Goal: Information Seeking & Learning: Check status

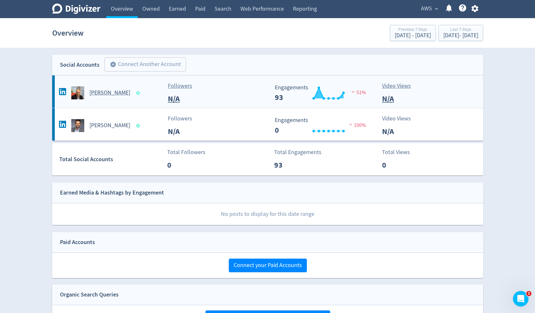
click at [101, 96] on h5 "[PERSON_NAME]" at bounding box center [109, 93] width 41 height 8
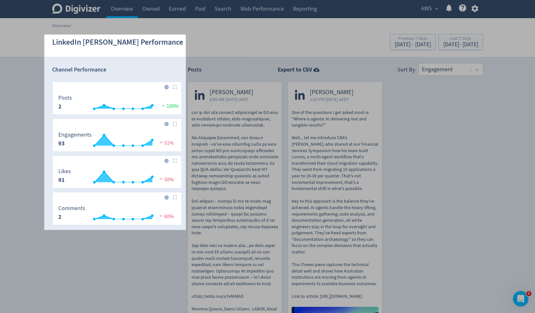
drag, startPoint x: 44, startPoint y: 35, endPoint x: 186, endPoint y: 230, distance: 241.1
click at [186, 230] on div "436 X 603" at bounding box center [267, 240] width 535 height 480
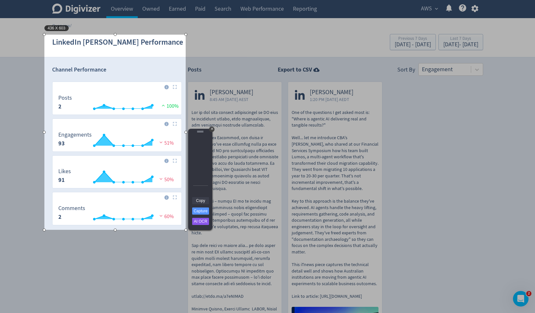
click at [199, 200] on link "Copy" at bounding box center [200, 200] width 17 height 7
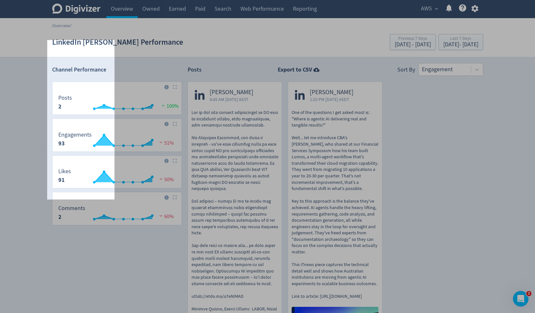
drag, startPoint x: 47, startPoint y: 40, endPoint x: 114, endPoint y: 200, distance: 173.0
click at [114, 200] on div "207 X 492" at bounding box center [267, 240] width 535 height 480
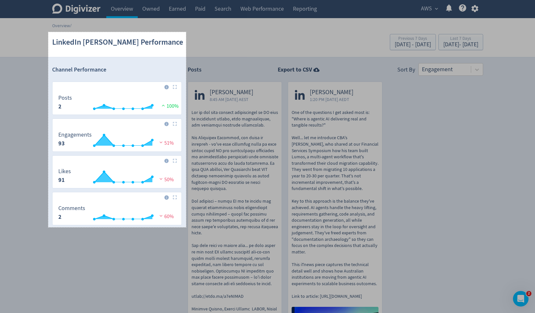
drag, startPoint x: 48, startPoint y: 32, endPoint x: 186, endPoint y: 227, distance: 239.0
click at [186, 227] on div "425 X 603" at bounding box center [267, 240] width 535 height 480
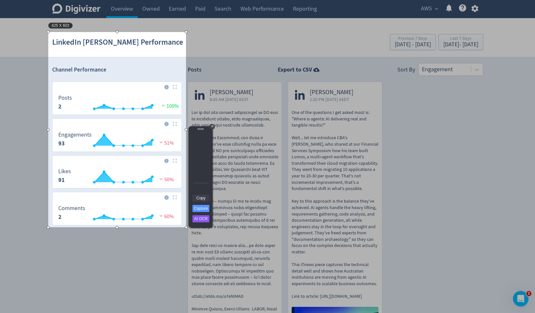
click at [202, 197] on link "Copy" at bounding box center [200, 198] width 17 height 7
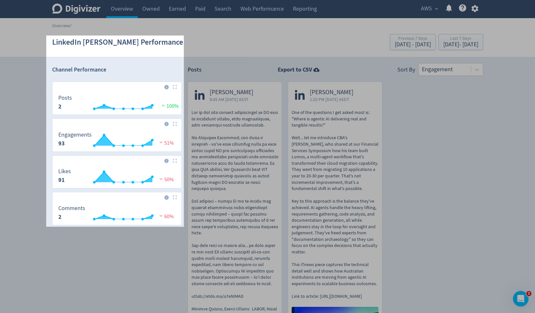
drag, startPoint x: 46, startPoint y: 36, endPoint x: 184, endPoint y: 227, distance: 235.4
click at [184, 227] on div "424 X 590" at bounding box center [267, 240] width 535 height 480
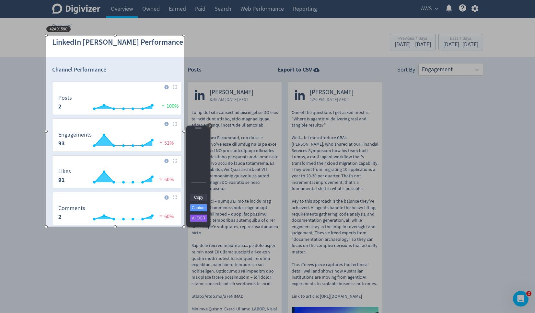
click at [197, 199] on link "Copy" at bounding box center [198, 197] width 17 height 7
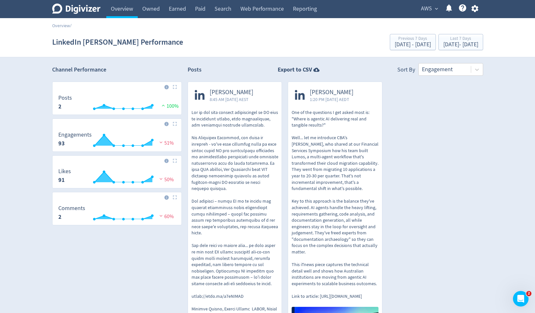
click at [424, 16] on div "AWS expand_more Help Center - Searchable support on using Digivizer" at bounding box center [448, 9] width 69 height 18
click at [423, 10] on span "AWS" at bounding box center [426, 9] width 11 height 10
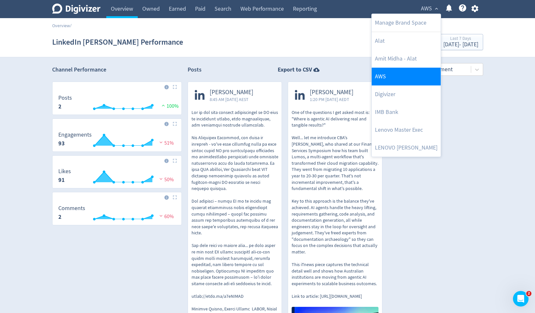
click at [400, 79] on link "AWS" at bounding box center [406, 77] width 69 height 18
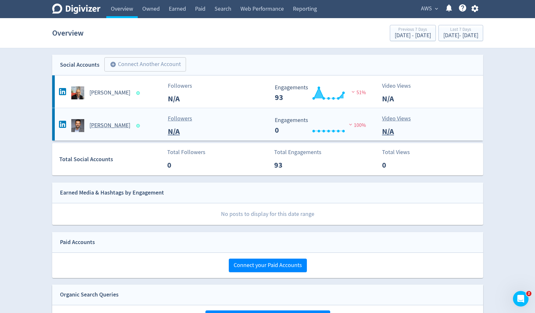
click at [116, 126] on h5 "[PERSON_NAME]" at bounding box center [109, 126] width 41 height 8
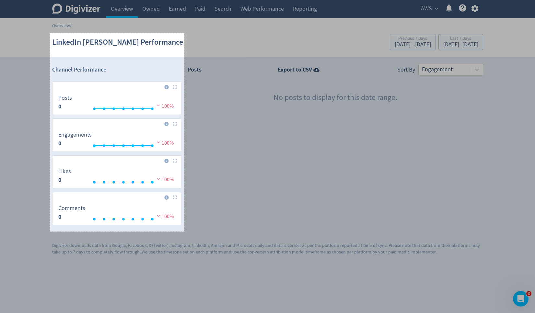
drag, startPoint x: 50, startPoint y: 33, endPoint x: 184, endPoint y: 232, distance: 239.4
click at [184, 232] on div "414 X 612" at bounding box center [267, 156] width 535 height 313
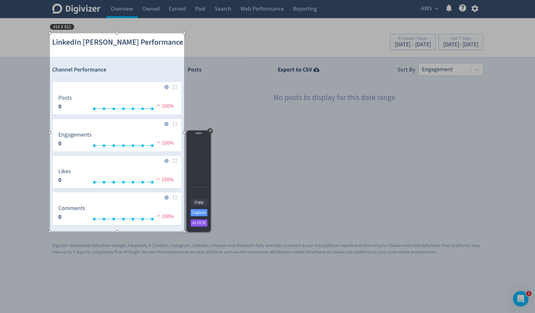
click at [199, 203] on link "Copy" at bounding box center [199, 202] width 17 height 7
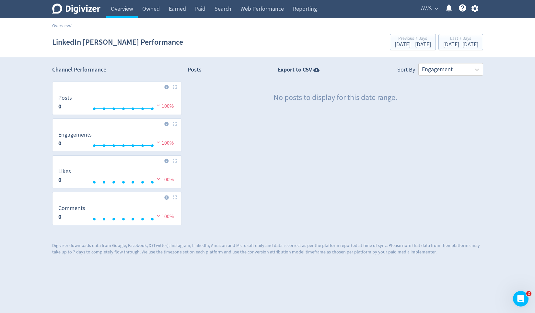
click at [426, 9] on span "AWS" at bounding box center [426, 9] width 11 height 10
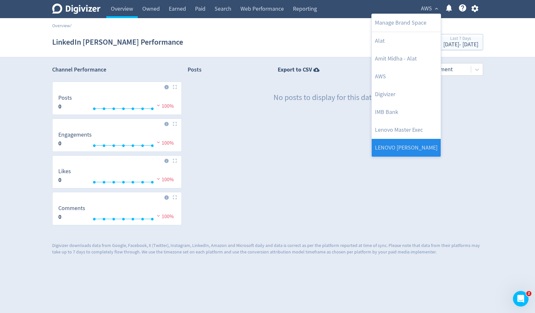
click at [407, 145] on link "LENOVO [PERSON_NAME]" at bounding box center [406, 148] width 69 height 18
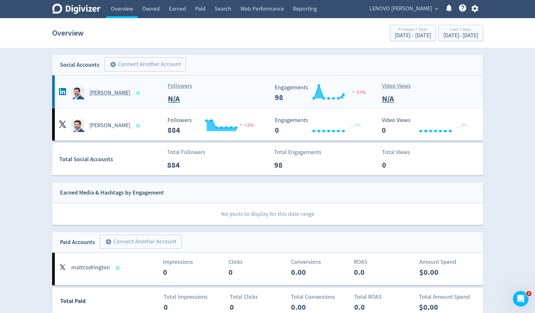
click at [115, 92] on h5 "[PERSON_NAME]" at bounding box center [109, 93] width 41 height 8
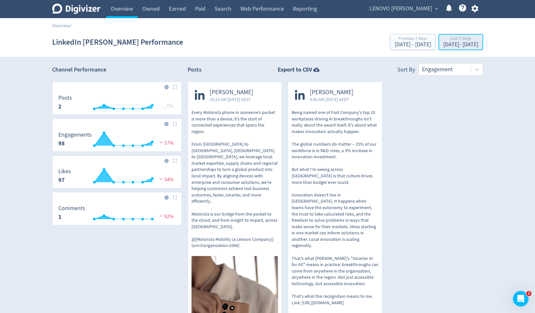
click at [450, 41] on div "Last 7 Days" at bounding box center [460, 39] width 35 height 6
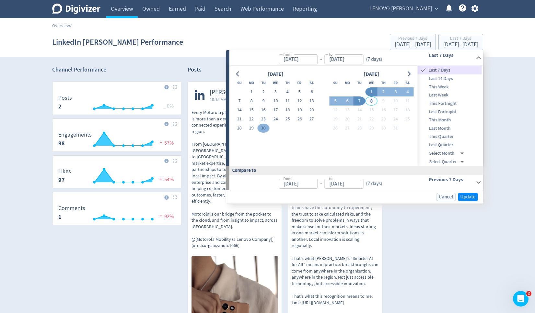
click at [264, 128] on button "30" at bounding box center [263, 128] width 12 height 9
type input "[DATE]"
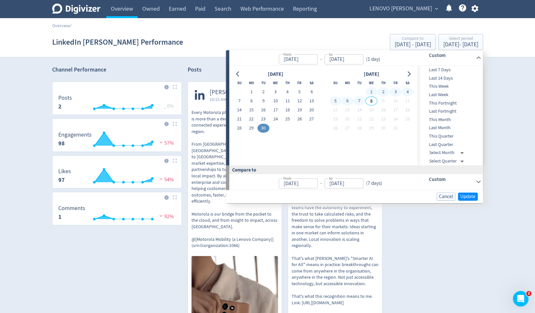
click at [361, 101] on button "7" at bounding box center [360, 101] width 12 height 9
type input "[DATE]"
click at [468, 197] on span "Update" at bounding box center [467, 196] width 15 height 5
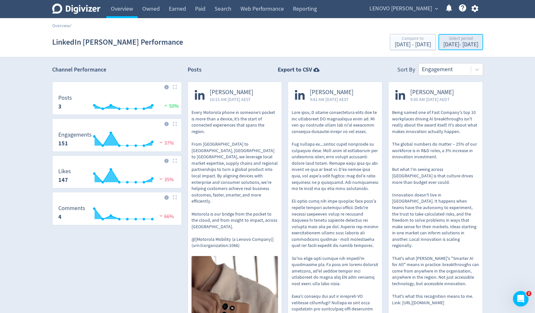
click at [443, 44] on div "[DATE] - [DATE]" at bounding box center [460, 45] width 35 height 6
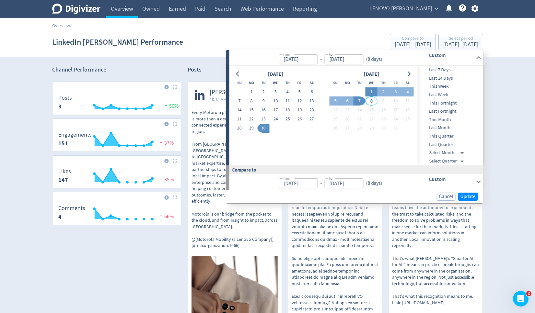
click at [369, 91] on button "1" at bounding box center [372, 91] width 12 height 9
type input "[DATE]"
click at [364, 103] on button "7" at bounding box center [360, 101] width 12 height 9
type input "[DATE]"
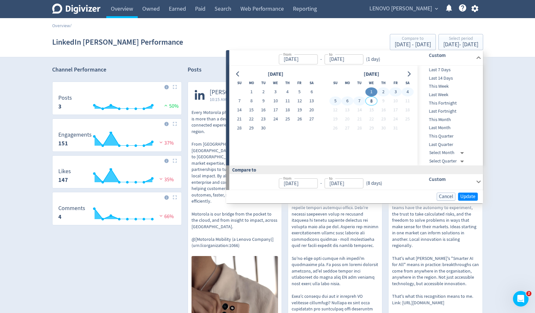
type input "[DATE]"
click at [465, 194] on span "Update" at bounding box center [467, 196] width 15 height 5
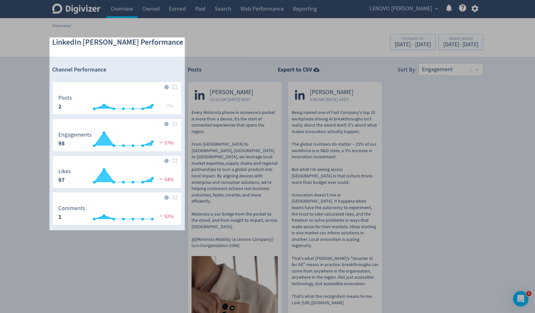
drag, startPoint x: 50, startPoint y: 38, endPoint x: 185, endPoint y: 230, distance: 235.4
click at [185, 230] on div "417 X 595" at bounding box center [267, 228] width 535 height 457
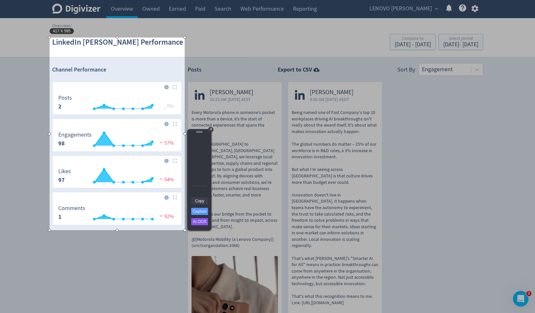
click at [201, 201] on link "Copy" at bounding box center [199, 201] width 17 height 7
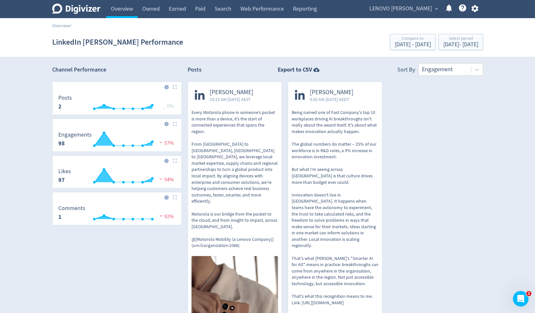
click at [398, 5] on span "LENOVO [PERSON_NAME]" at bounding box center [400, 9] width 63 height 10
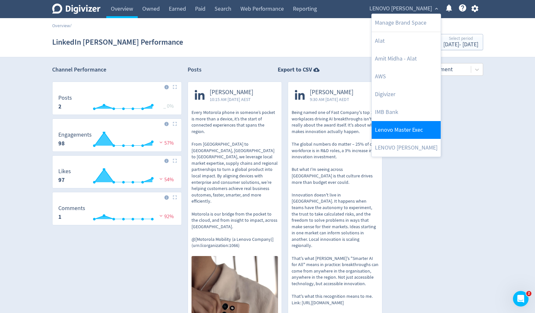
click at [399, 124] on link "Lenovo Master Exec" at bounding box center [406, 130] width 69 height 18
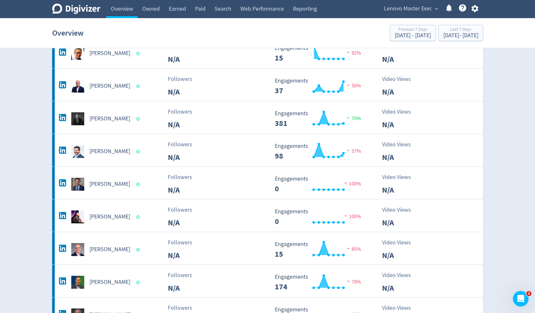
scroll to position [217, 0]
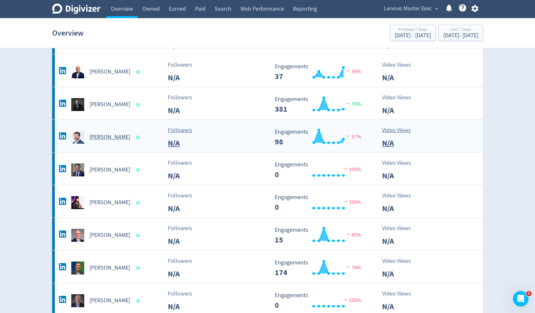
click at [111, 138] on h5 "[PERSON_NAME]" at bounding box center [109, 137] width 41 height 8
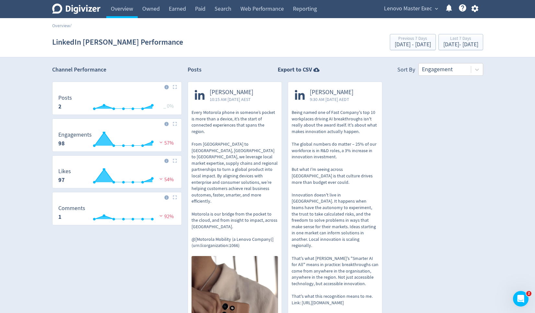
click at [408, 5] on span "Lenovo Master Exec" at bounding box center [408, 9] width 48 height 10
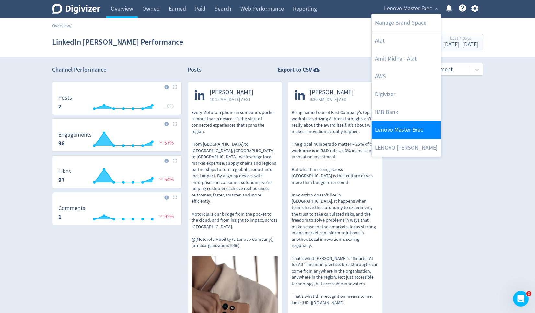
click at [392, 132] on link "Lenovo Master Exec" at bounding box center [406, 130] width 69 height 18
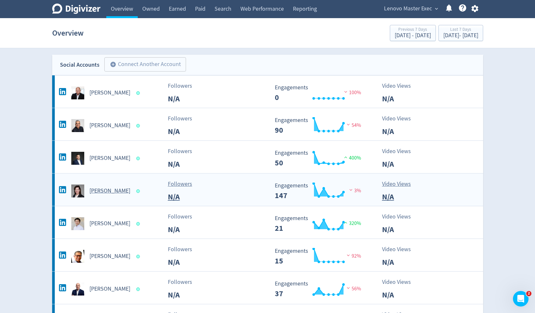
click at [114, 192] on h5 "[PERSON_NAME]" at bounding box center [109, 191] width 41 height 8
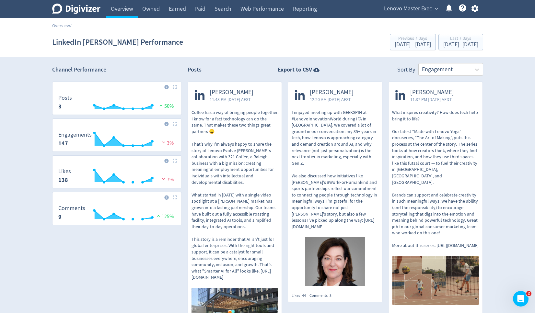
click at [419, 10] on span "Lenovo Master Exec" at bounding box center [408, 9] width 48 height 10
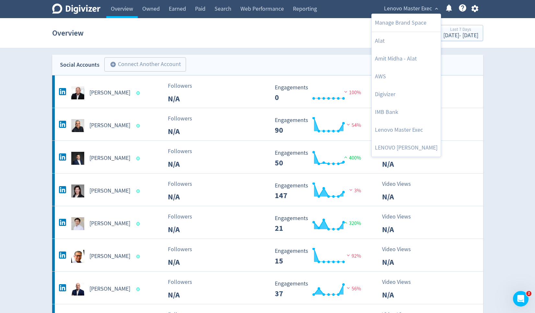
click at [109, 224] on div at bounding box center [267, 156] width 535 height 313
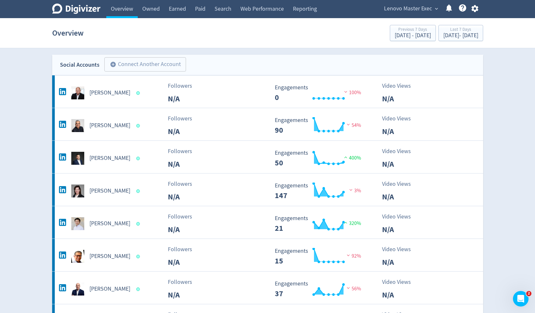
click at [109, 224] on h5 "[PERSON_NAME]" at bounding box center [109, 224] width 41 height 8
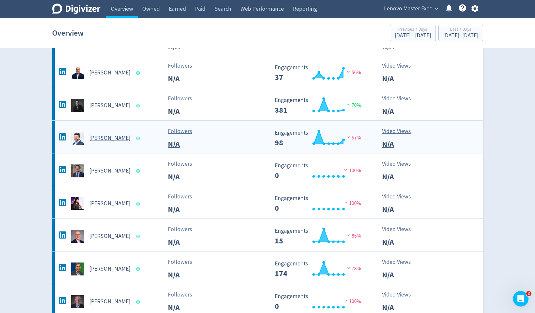
click at [112, 139] on h5 "[PERSON_NAME]" at bounding box center [109, 138] width 41 height 8
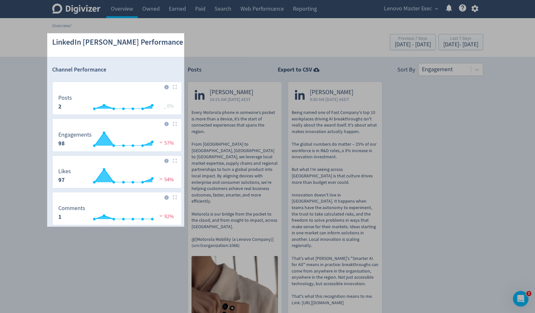
drag, startPoint x: 47, startPoint y: 33, endPoint x: 184, endPoint y: 227, distance: 236.9
click at [184, 227] on div "422 X 597" at bounding box center [267, 228] width 535 height 457
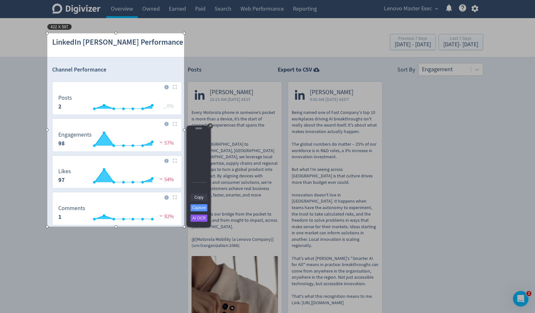
click at [199, 198] on link "Copy" at bounding box center [199, 197] width 17 height 7
